Goal: Information Seeking & Learning: Learn about a topic

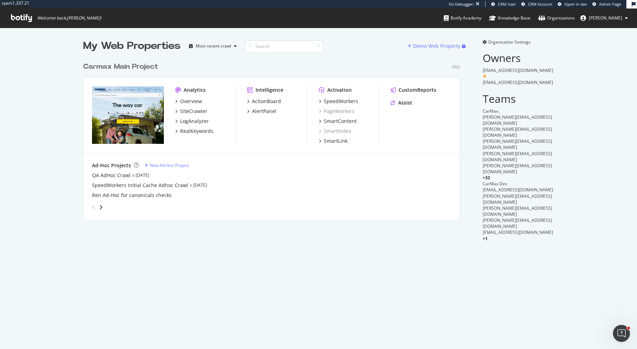
scroll to position [166, 382]
click at [399, 91] on div "CustomReports" at bounding box center [417, 89] width 38 height 7
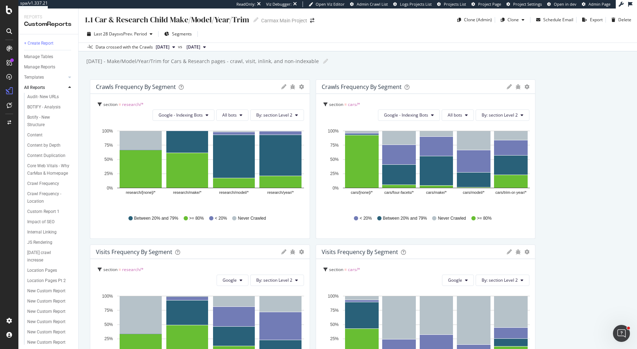
scroll to position [363, 0]
click at [55, 157] on div "Core Web Vitals - Why CarMax & Homepage" at bounding box center [48, 158] width 42 height 15
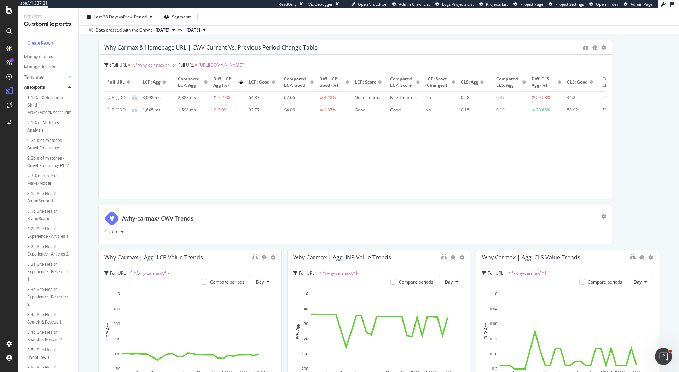
scroll to position [55, 0]
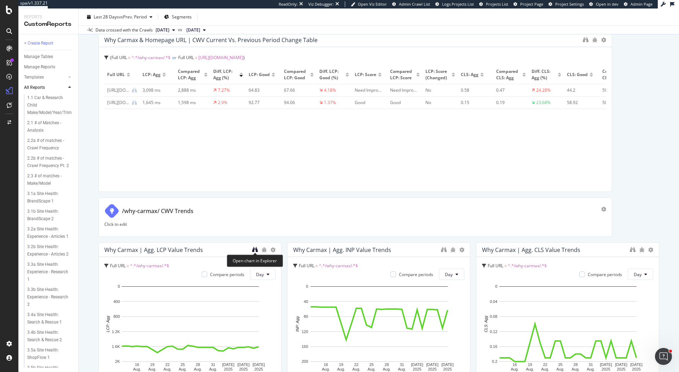
click at [253, 247] on icon "binoculars" at bounding box center [255, 250] width 6 height 6
